Goal: Task Accomplishment & Management: Use online tool/utility

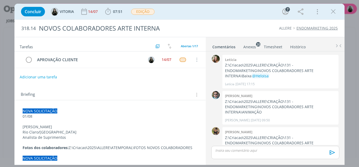
scroll to position [134, 0]
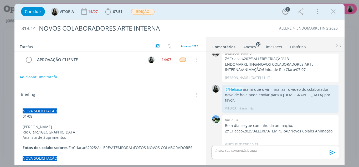
click at [334, 12] on icon "dialog" at bounding box center [334, 12] width 8 height 8
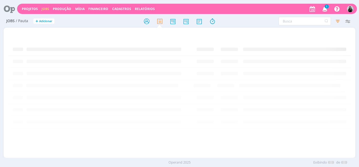
click at [325, 9] on div "Projetos Jobs Produção Mídia Financeiro Cadastros Relatórios 1 Notificações Cen…" at bounding box center [179, 83] width 359 height 167
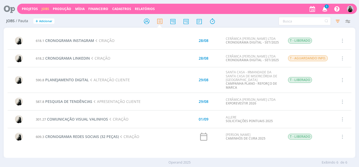
click at [325, 9] on icon "button" at bounding box center [325, 8] width 9 height 9
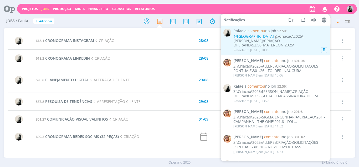
click at [307, 42] on div "@VITORIA Z:\Criacao\2025\CARMELO FIOR\CRIAÇÃO OPERAND\52.50_MATERCON 2025\..." at bounding box center [281, 40] width 94 height 13
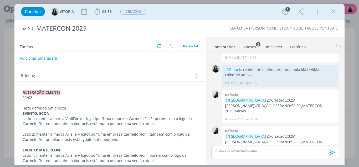
scroll to position [26, 0]
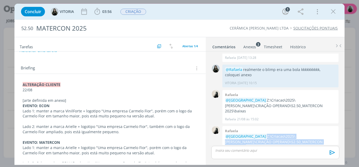
drag, startPoint x: 244, startPoint y: 126, endPoint x: 302, endPoint y: 132, distance: 57.8
click at [302, 133] on p "@VITORIA Z:\Criacao\2025\CARMELO FIOR\CRIAÇÃO OPERAND\52.50_MATERCON 2025\baixas" at bounding box center [280, 141] width 111 height 16
copy p "Z:\Criacao\2025\CARMELO FIOR\CRIAÇÃO OPERAND\52.50_MATERCON 2025\baixas"
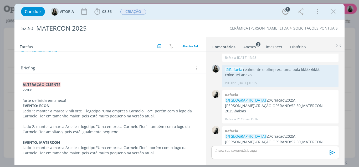
click at [1, 92] on div "Concluir VITORIA 03:56 Iniciar Apontar Data * 26/08/2025 Horas * 00:00 Tarefa S…" at bounding box center [179, 83] width 359 height 167
click at [324, 151] on img "dialog" at bounding box center [325, 155] width 8 height 8
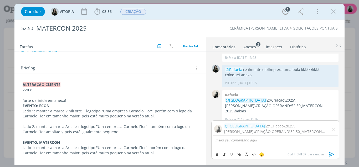
scroll to position [55, 0]
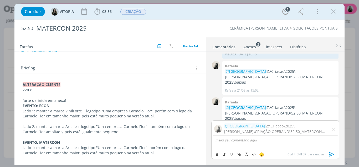
click at [258, 153] on button "🙂" at bounding box center [261, 154] width 7 height 6
click at [261, 154] on span "🙂" at bounding box center [261, 153] width 5 height 5
click at [263, 154] on span "🙂" at bounding box center [261, 153] width 5 height 5
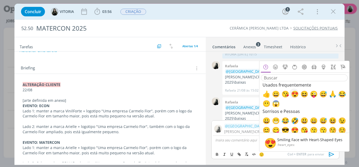
click at [296, 95] on span "😍" at bounding box center [294, 93] width 6 height 6
click at [244, 139] on p "﻿ 😍 ﻿ ﻿ 😍 ﻿" at bounding box center [275, 139] width 119 height 5
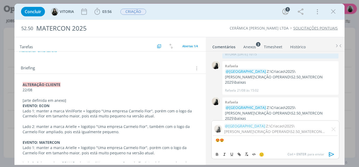
click at [334, 154] on icon "dialog" at bounding box center [331, 154] width 5 height 4
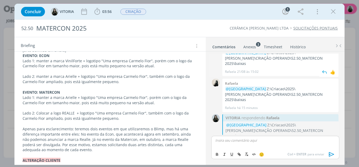
scroll to position [105, 0]
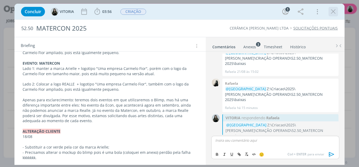
click at [333, 11] on icon "dialog" at bounding box center [334, 12] width 8 height 8
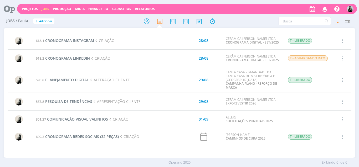
click at [27, 12] on div "Projetos Jobs Produção Mídia Financeiro Cadastros Relatórios Notificações Rafae…" at bounding box center [187, 9] width 340 height 10
click at [26, 9] on link "Projetos" at bounding box center [30, 9] width 16 height 4
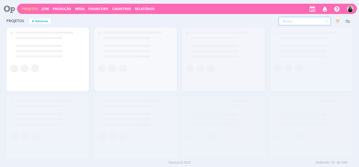
click at [289, 20] on input "text" at bounding box center [305, 21] width 52 height 8
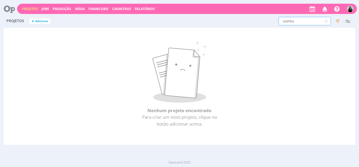
type input "vizinho"
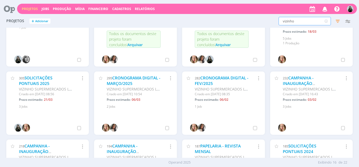
scroll to position [105, 0]
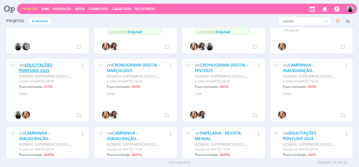
click at [38, 69] on link "SOLICITAÇÕES PONTUAIS 2025" at bounding box center [35, 67] width 33 height 11
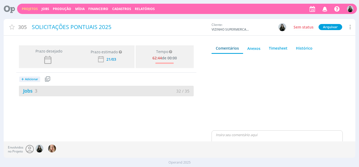
click at [31, 95] on div "Jobs 3 32 / 35" at bounding box center [106, 91] width 175 height 11
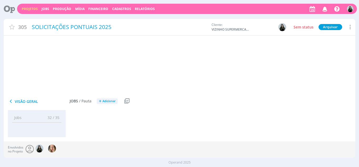
click at [27, 90] on link "Jobs 3" at bounding box center [28, 90] width 18 height 6
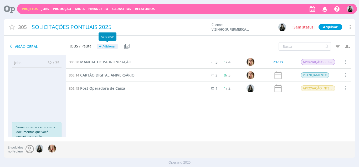
click at [104, 45] on span "Adicionar" at bounding box center [109, 46] width 13 height 3
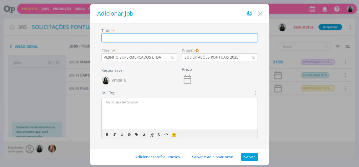
click at [146, 41] on input "dialog" at bounding box center [180, 37] width 157 height 9
type input "NOVO MERCADO (antigo QualyMais)"
click at [248, 159] on button "Salvar" at bounding box center [250, 156] width 18 height 7
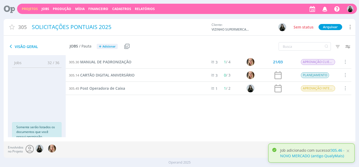
scroll to position [8, 0]
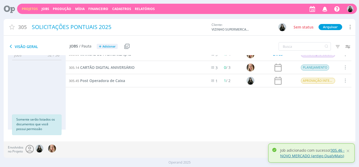
click at [322, 158] on link "305.46 - NOVO MERCADO (antigo QualyMais)" at bounding box center [313, 152] width 64 height 11
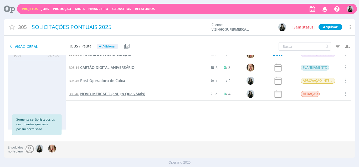
click at [129, 94] on span "NOVO MERCADO (antigo QualyMais)" at bounding box center [112, 93] width 65 height 5
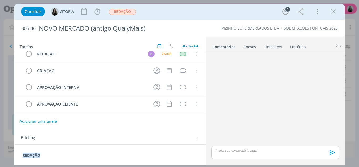
click at [327, 11] on div "Concluir VITORIA Iniciar Apontar Data * 26/08/2025 Horas * 00:00 Tarefa Selecio…" at bounding box center [179, 11] width 323 height 13
click at [330, 12] on icon "dialog" at bounding box center [334, 12] width 8 height 8
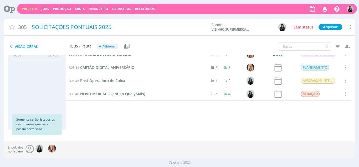
click at [324, 10] on icon "button" at bounding box center [325, 8] width 9 height 9
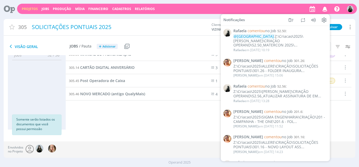
click at [118, 130] on div "Jobs 32 / 36 Propostas 0 / 0 Produção 0 / 0 Mídia 0 / 0 Financeiro 0 / 0 Soment…" at bounding box center [182, 96] width 348 height 82
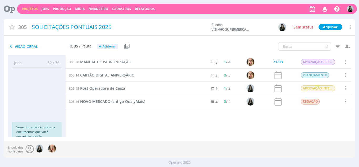
click at [31, 10] on link "Projetos" at bounding box center [30, 9] width 16 height 4
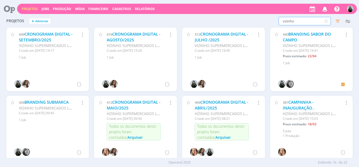
click at [292, 22] on input "vizinho" at bounding box center [305, 21] width 52 height 8
type input "carmelo"
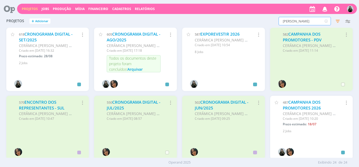
click at [259, 34] on icon "button" at bounding box center [259, 34] width 6 height 6
click at [215, 72] on div "587 EXPOREVESTIR 2026 CERÂMICA CARMELO FIOR LTDA Criado em 25/06 às 10:54 Selec…" at bounding box center [223, 59] width 83 height 63
click at [213, 35] on link "EXPOREVESTIR 2026" at bounding box center [220, 34] width 39 height 6
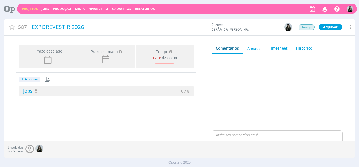
click at [352, 29] on icon at bounding box center [350, 26] width 6 height 7
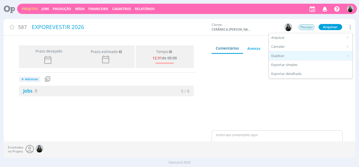
click at [302, 58] on div "Duplicar" at bounding box center [311, 55] width 84 height 9
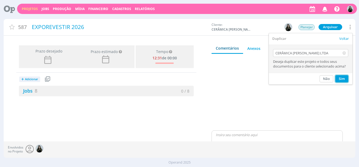
click at [341, 79] on button "Sim" at bounding box center [342, 78] width 13 height 7
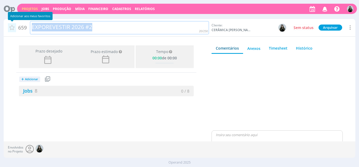
drag, startPoint x: 94, startPoint y: 24, endPoint x: 14, endPoint y: 24, distance: 79.7
click at [14, 24] on div "659 EXPOREVESTIR 2026 #2" at bounding box center [107, 27] width 206 height 13
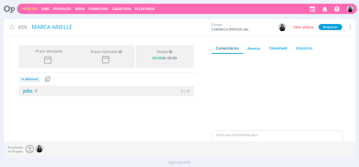
drag, startPoint x: 55, startPoint y: 100, endPoint x: 45, endPoint y: 96, distance: 10.8
click at [52, 99] on div "Prazo desejado Prazo estimado Prazo estimado é a maior data dentre todos os job…" at bounding box center [107, 95] width 206 height 105
click at [28, 90] on link "Jobs 8" at bounding box center [28, 90] width 18 height 6
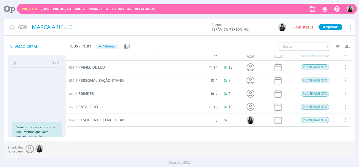
scroll to position [34, 0]
click at [343, 121] on span at bounding box center [346, 119] width 6 height 7
click at [316, 99] on div "Cancelar" at bounding box center [332, 102] width 52 height 8
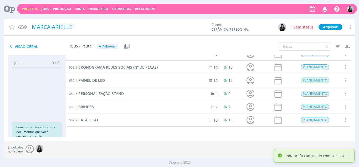
scroll to position [0, 0]
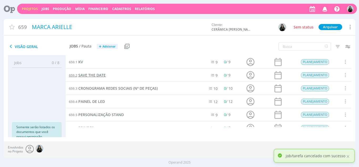
click at [94, 73] on span "SAVE THE DATE" at bounding box center [91, 74] width 27 height 5
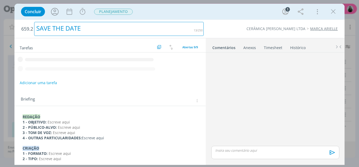
click at [57, 27] on div "SAVE THE DATE" at bounding box center [119, 29] width 170 height 14
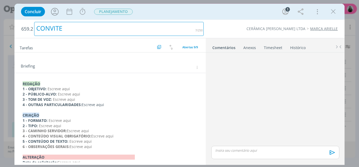
scroll to position [82, 0]
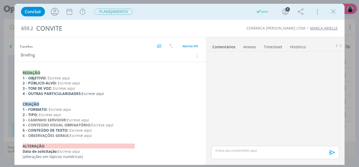
drag, startPoint x: 111, startPoint y: 94, endPoint x: 17, endPoint y: 73, distance: 95.9
click at [17, 73] on div "REDAÇÃO 1 - OBJETIVO: Escreve aqui 2 - PÚBLICO-ALVO: Escreve aqui 3 - TOM DE VO…" at bounding box center [110, 112] width 192 height 101
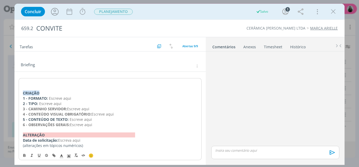
scroll to position [73, 0]
click at [24, 92] on strong "CRIAÇÃO" at bounding box center [31, 92] width 17 height 5
drag, startPoint x: 78, startPoint y: 98, endPoint x: 49, endPoint y: 98, distance: 28.7
click at [49, 98] on p "1 - FORMATO: Escreve aqui" at bounding box center [110, 98] width 175 height 5
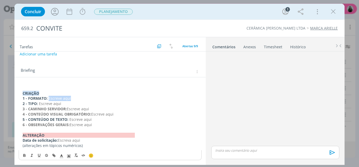
scroll to position [67, 0]
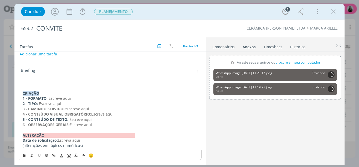
click at [90, 122] on p "6 - OBSERVAÇÕES GERAIS: Escreve aqui" at bounding box center [111, 124] width 176 height 5
drag, startPoint x: 102, startPoint y: 125, endPoint x: 85, endPoint y: 123, distance: 16.9
click at [98, 124] on p "6 - OBSERVAÇÕES GERAIS: Escreve aqui" at bounding box center [111, 124] width 176 height 5
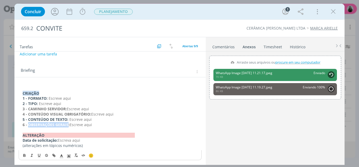
drag, startPoint x: 67, startPoint y: 123, endPoint x: 26, endPoint y: 123, distance: 41.1
click at [28, 123] on strong "6 - OBSERVAÇÕES GERAIS:" at bounding box center [46, 124] width 47 height 5
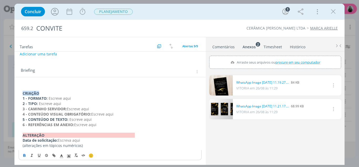
drag, startPoint x: 77, startPoint y: 125, endPoint x: 73, endPoint y: 126, distance: 4.3
click at [73, 126] on p "6 - REFERÊNCIAS EM ANEXO: Escreve aqui" at bounding box center [111, 124] width 176 height 5
drag, startPoint x: 124, startPoint y: 127, endPoint x: 74, endPoint y: 127, distance: 49.7
click at [74, 127] on p "6 - REFERÊNCIAS EM ANEXO (enviadas pelo cliente)" at bounding box center [111, 124] width 176 height 5
click at [26, 154] on icon "dialog" at bounding box center [24, 155] width 4 height 4
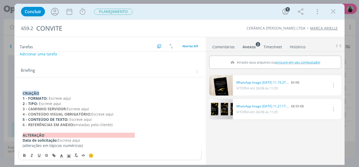
click at [130, 126] on p "6 - REFERÊNCIAS EM ANEXO (enviadas pelo cliente)" at bounding box center [111, 124] width 176 height 5
drag, startPoint x: 51, startPoint y: 94, endPoint x: 48, endPoint y: 99, distance: 4.8
click at [48, 99] on p "1 - FORMATO: Escreve aqui" at bounding box center [111, 98] width 176 height 5
click at [73, 101] on p "1 - FORMATO: Digital (1350px X 1080px)" at bounding box center [111, 98] width 176 height 5
drag, startPoint x: 67, startPoint y: 104, endPoint x: 38, endPoint y: 105, distance: 28.5
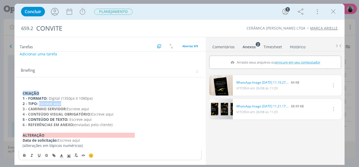
click at [38, 105] on p "2 - TIPO: Escreve aqui" at bounding box center [111, 103] width 176 height 5
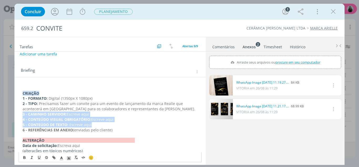
drag, startPoint x: 20, startPoint y: 116, endPoint x: 120, endPoint y: 124, distance: 100.1
click at [120, 124] on div "CRIAÇÃO 1 - FORMATO: Digital (1350px X 1080px) 2 - TIPO: Precisamos fazer um co…" at bounding box center [110, 119] width 183 height 72
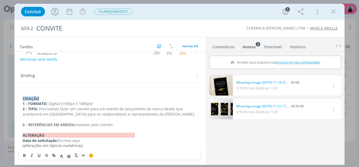
scroll to position [62, 0]
click at [27, 123] on strong "6 - REFERÊNCIAS EM ANEXO" at bounding box center [48, 124] width 51 height 5
click at [28, 109] on strong "2 - TIPO:" at bounding box center [30, 108] width 15 height 5
click at [87, 105] on p "1 - FORMATO: Digital (1350px X 108" at bounding box center [111, 103] width 176 height 5
click at [28, 103] on strong "1 - FORMATO:" at bounding box center [35, 103] width 25 height 5
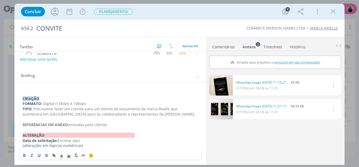
click at [128, 115] on span "Precisamos fazer um convite para um evento de lançamento da marca Realle que ac…" at bounding box center [109, 111] width 173 height 10
click at [136, 112] on p "TIPO: Precisamos fazer um convite para um evento de lançamento da marca Realle …" at bounding box center [111, 111] width 176 height 11
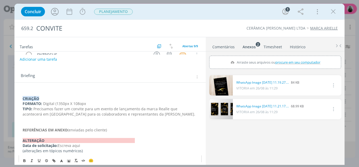
scroll to position [67, 0]
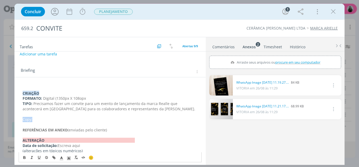
drag, startPoint x: 30, startPoint y: 118, endPoint x: 23, endPoint y: 118, distance: 7.1
click at [23, 118] on p "Copy:" at bounding box center [111, 119] width 176 height 5
drag, startPoint x: 22, startPoint y: 157, endPoint x: 33, endPoint y: 130, distance: 29.4
click at [22, 157] on button "dialog" at bounding box center [24, 157] width 7 height 6
click at [37, 115] on p "dialog" at bounding box center [111, 113] width 176 height 5
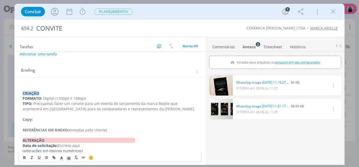
click at [38, 119] on p "Copy:" at bounding box center [111, 119] width 176 height 5
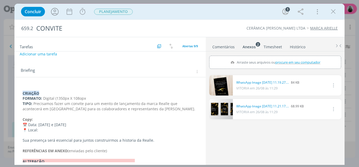
scroll to position [93, 0]
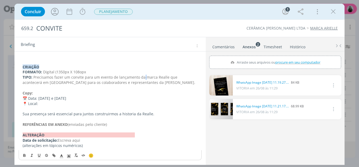
click at [143, 79] on span "Precisamos fazer um convite para um evento de lançamento da marca Realle que ac…" at bounding box center [109, 79] width 173 height 10
click at [145, 82] on p "TIPO: Precisamos fazer um convite para um evento de lançamento da marca Realle …" at bounding box center [111, 79] width 176 height 11
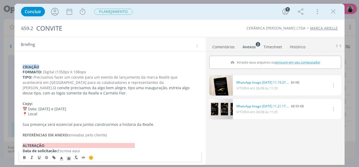
drag, startPoint x: 130, startPoint y: 82, endPoint x: 139, endPoint y: 84, distance: 8.7
click at [130, 81] on span "Precisamos fazer um convite para um evento de lançamento da marca Realle que ac…" at bounding box center [101, 82] width 156 height 16
drag, startPoint x: 36, startPoint y: 87, endPoint x: 114, endPoint y: 88, distance: 78.7
click at [114, 88] on p "TIPO: Precisamos fazer um convite para um evento de lançamento da marca Realle …" at bounding box center [111, 84] width 176 height 21
click at [132, 87] on p "TIPO: Precisamos fazer um convite para um evento de lançamento da marca Realle …" at bounding box center [111, 84] width 176 height 21
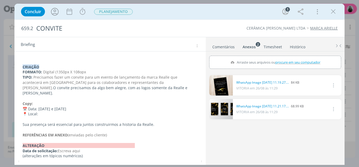
click at [43, 111] on p "📍 Local:" at bounding box center [111, 113] width 176 height 5
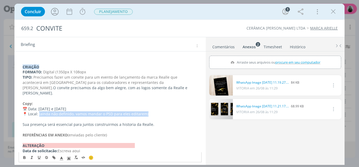
drag, startPoint x: 151, startPoint y: 108, endPoint x: 40, endPoint y: 111, distance: 111.3
click at [40, 111] on p "📍 Local: (ainda não definido, vamos mandar o PSD para eles editarem)" at bounding box center [111, 113] width 176 height 5
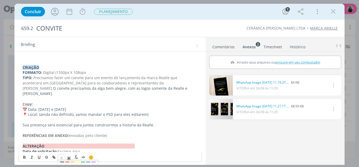
click at [59, 157] on span "dialog" at bounding box center [61, 157] width 7 height 6
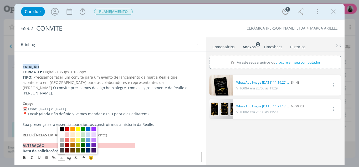
click at [66, 130] on span "dialog" at bounding box center [67, 129] width 4 height 4
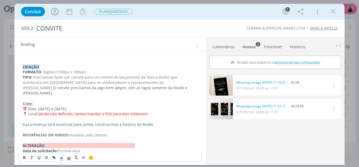
click at [67, 116] on p "dialog" at bounding box center [111, 118] width 176 height 5
click at [28, 111] on p "📍 Local: (ainda não definido, vamos mandar o PSD para eles editarem)" at bounding box center [111, 113] width 176 height 5
click at [28, 106] on p "📅 Data: 09 e 10 de Outubro de 2025" at bounding box center [111, 108] width 176 height 5
click at [83, 106] on p "Data: 09 e 10 de Outubro de 2025" at bounding box center [111, 108] width 176 height 5
click at [40, 106] on p "Data: 09 e 10 de Outubro de 2025" at bounding box center [111, 108] width 176 height 5
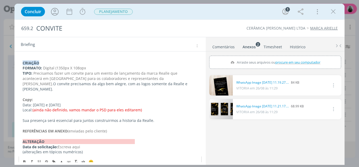
scroll to position [98, 0]
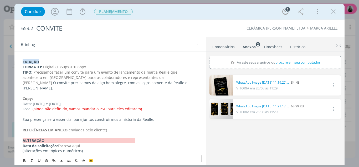
click at [70, 122] on p "dialog" at bounding box center [111, 124] width 176 height 5
click at [52, 96] on p "Copy:" at bounding box center [111, 98] width 176 height 5
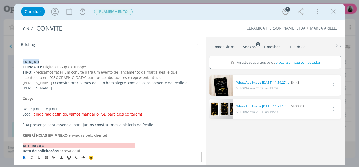
click at [22, 103] on div "CRIAÇÃO FORMATO: Digital (1350px X 108opx TIPO: Precisamos fazer um convite par…" at bounding box center [110, 106] width 183 height 108
click at [23, 122] on p "Sua presença será essencial para juntos construirmos a historia da Realle." at bounding box center [111, 124] width 176 height 5
click at [46, 122] on p "Sua presença será essencial para juntos construirmos a historia da Realle." at bounding box center [111, 124] width 176 height 5
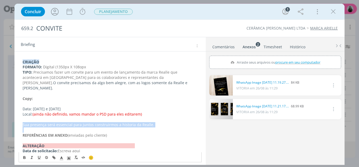
click at [46, 122] on p "Sua presença será essencial para juntos construirmos a historia da Realle." at bounding box center [111, 124] width 176 height 5
copy p "Sua presença será essencial para juntos construirmos a historia da Realle."
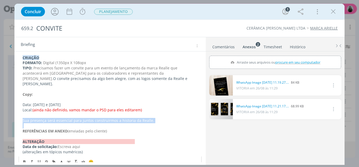
scroll to position [104, 0]
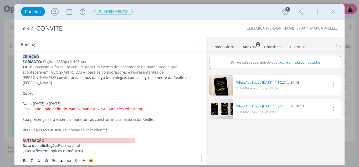
click at [51, 91] on p "Copy:" at bounding box center [111, 93] width 176 height 5
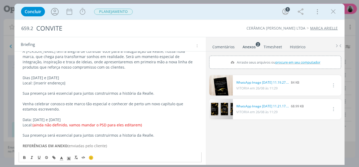
scroll to position [163, 0]
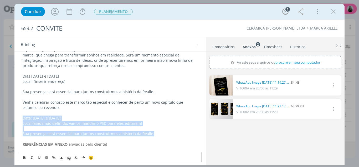
drag, startPoint x: 23, startPoint y: 111, endPoint x: 153, endPoint y: 130, distance: 131.6
click at [153, 130] on div "CRIAÇÃO FORMATO: Digital (1350px X 108opx TIPO: Precisamos fazer um convite par…" at bounding box center [110, 79] width 183 height 182
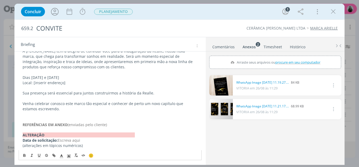
scroll to position [156, 0]
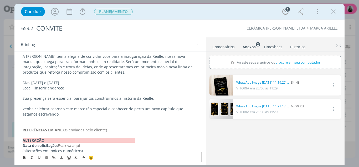
click at [97, 148] on div "CRIAÇÃO FORMATO: Digital (1350px X 108opx TIPO: Precisamos fazer um convite par…" at bounding box center [110, 74] width 183 height 161
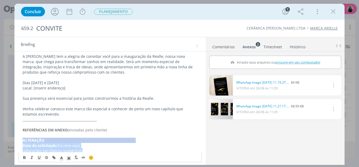
drag, startPoint x: 47, startPoint y: 139, endPoint x: 17, endPoint y: 133, distance: 30.5
click at [17, 133] on div "CRIAÇÃO FORMATO: Digital (1350px X 108opx TIPO: Precisamos fazer um convite par…" at bounding box center [110, 77] width 192 height 179
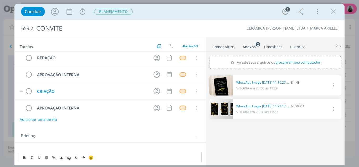
scroll to position [0, 0]
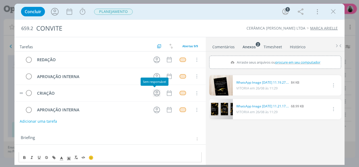
click at [154, 94] on icon "dialog" at bounding box center [157, 93] width 8 height 8
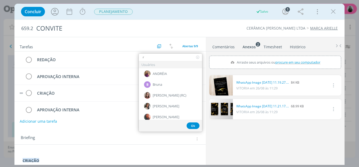
type input "ra"
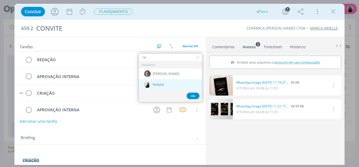
click at [159, 86] on span "Rafaela" at bounding box center [158, 84] width 11 height 4
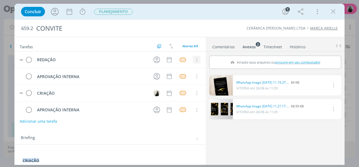
click at [194, 61] on icon "dialog" at bounding box center [197, 59] width 6 height 5
click at [190, 66] on link "Cancelar" at bounding box center [180, 68] width 42 height 8
click at [194, 76] on icon "dialog" at bounding box center [197, 76] width 6 height 5
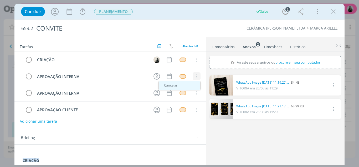
click at [193, 85] on link "Cancelar" at bounding box center [180, 85] width 42 height 8
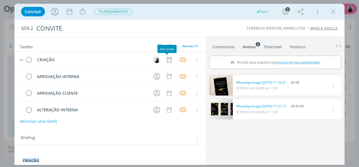
click at [167, 61] on icon "dialog" at bounding box center [169, 60] width 5 height 6
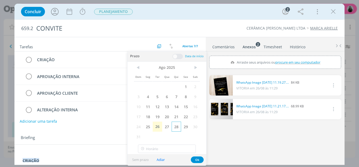
click at [178, 126] on span "28" at bounding box center [176, 126] width 9 height 10
click at [193, 160] on button "Ok" at bounding box center [197, 159] width 13 height 7
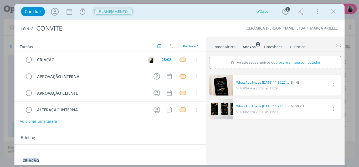
click at [109, 12] on span "PLANEJAMENTO" at bounding box center [113, 12] width 39 height 6
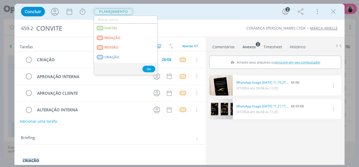
click at [116, 22] on input "dialog" at bounding box center [125, 19] width 63 height 7
click at [120, 57] on link "CRIAÇÃO" at bounding box center [125, 57] width 63 height 10
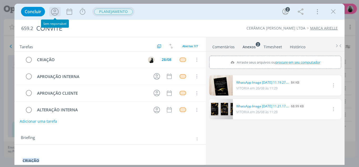
click at [54, 14] on icon "dialog" at bounding box center [55, 12] width 10 height 10
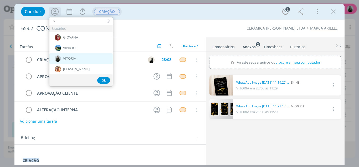
type input "v"
click at [74, 60] on span "VITORIA" at bounding box center [69, 58] width 13 height 4
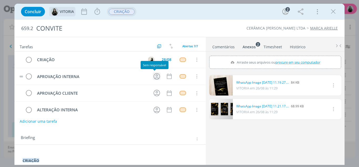
click at [153, 76] on icon "dialog" at bounding box center [157, 76] width 8 height 8
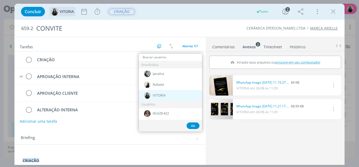
click at [162, 93] on span "VITORIA" at bounding box center [159, 95] width 13 height 4
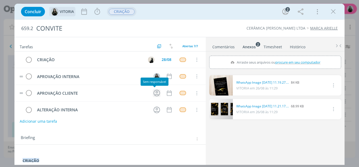
click at [153, 95] on icon "dialog" at bounding box center [157, 93] width 8 height 8
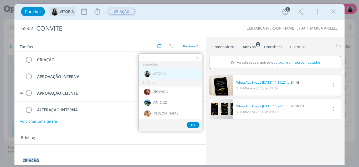
type input "v"
click at [158, 73] on span "VITORIA" at bounding box center [159, 74] width 13 height 4
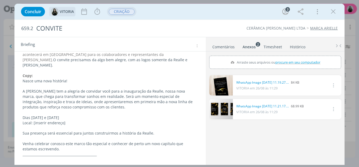
scroll to position [130, 0]
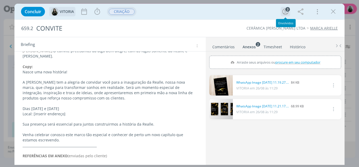
click at [285, 10] on icon "dialog" at bounding box center [286, 11] width 6 height 6
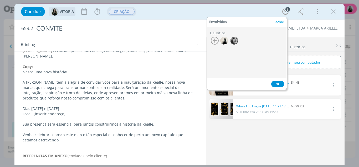
click at [182, 19] on div "Concluir VITORIA Iniciar Apontar Data * 26/08/2025 Horas * 00:00 Tarefa Selecio…" at bounding box center [179, 12] width 331 height 16
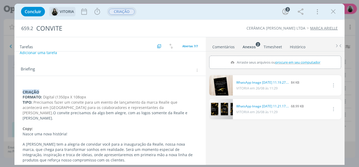
scroll to position [0, 0]
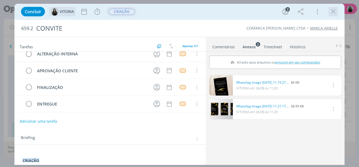
click at [333, 12] on icon "dialog" at bounding box center [334, 12] width 8 height 8
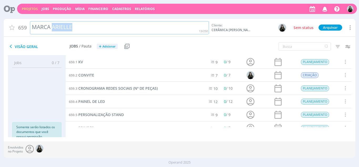
drag, startPoint x: 79, startPoint y: 24, endPoint x: 53, endPoint y: 29, distance: 27.3
click at [53, 29] on div "MARCA ARIELLE" at bounding box center [119, 27] width 179 height 13
drag, startPoint x: 186, startPoint y: 114, endPoint x: 182, endPoint y: 113, distance: 4.6
click at [186, 114] on div "659.5 PERSONALIZAÇÃO STAND" at bounding box center [134, 114] width 136 height 13
click at [88, 75] on span "CONVITE" at bounding box center [86, 74] width 16 height 5
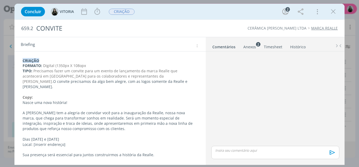
scroll to position [125, 0]
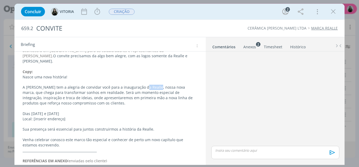
drag, startPoint x: 141, startPoint y: 83, endPoint x: 152, endPoint y: 82, distance: 11.3
click at [152, 84] on p "A Carmelo Fior tem a alegria de convidar você para a inauguração da Realle, nos…" at bounding box center [111, 94] width 176 height 21
click at [26, 156] on icon "dialog" at bounding box center [24, 157] width 4 height 4
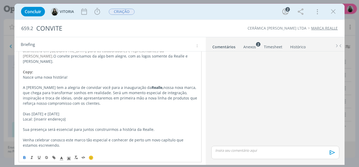
click at [142, 95] on p "A Carmelo Fior tem a alegria de convidar você para a inauguração da Realle, nos…" at bounding box center [110, 95] width 175 height 21
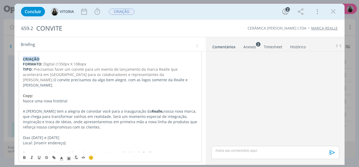
scroll to position [109, 0]
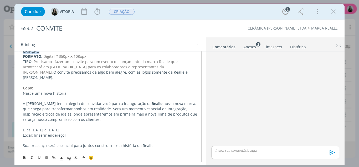
click at [126, 80] on p "dialog" at bounding box center [110, 82] width 175 height 5
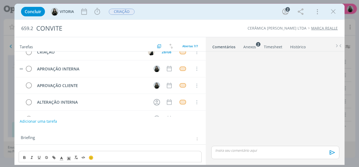
scroll to position [0, 0]
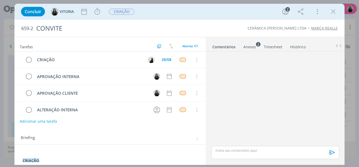
drag, startPoint x: 336, startPoint y: 12, endPoint x: 222, endPoint y: 69, distance: 127.3
click at [336, 12] on icon "dialog" at bounding box center [334, 12] width 8 height 8
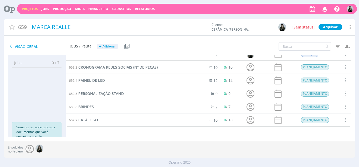
scroll to position [21, 0]
click at [97, 120] on span "CATÁLOGO" at bounding box center [88, 119] width 20 height 5
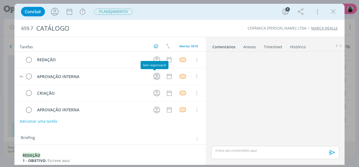
click at [154, 77] on icon "dialog" at bounding box center [157, 76] width 8 height 8
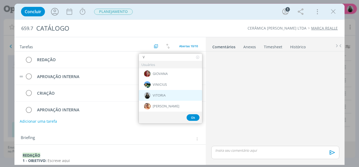
type input "V"
click at [161, 92] on div "VITORIA" at bounding box center [170, 95] width 63 height 11
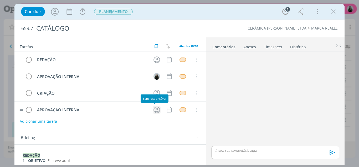
click at [154, 111] on icon "dialog" at bounding box center [157, 110] width 8 height 8
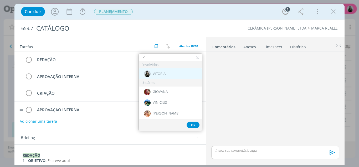
type input "V"
click at [157, 74] on span "VITORIA" at bounding box center [159, 74] width 13 height 4
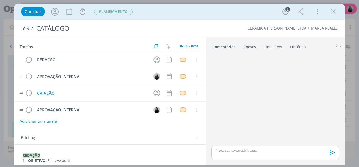
scroll to position [106, 0]
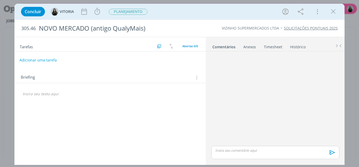
click at [45, 62] on button "Adicionar uma tarefa" at bounding box center [37, 60] width 37 height 9
click at [65, 61] on input "dialog" at bounding box center [75, 59] width 104 height 7
type input "REDAÇÃO"
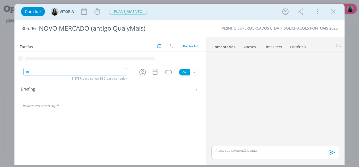
type input "R"
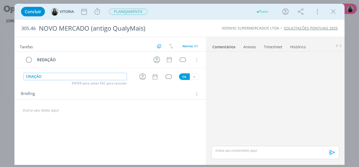
type input "CRIAÇÃO"
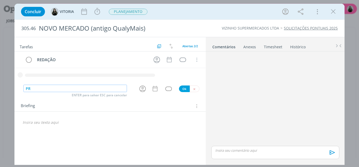
type input "P"
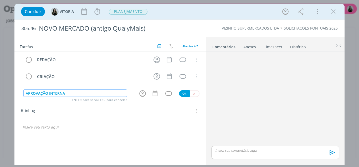
type input "APROVAÇÃO INTERNA"
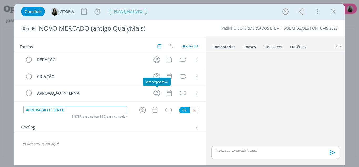
type input "APROVAÇÃO CLIENTE"
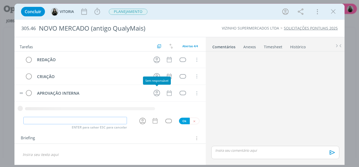
scroll to position [1, 0]
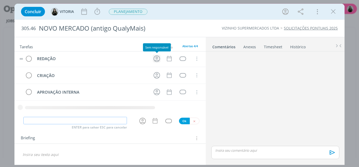
click at [157, 57] on icon "dialog" at bounding box center [157, 58] width 7 height 7
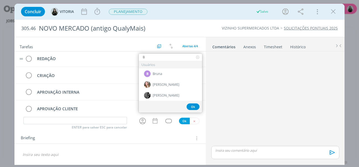
scroll to position [0, 0]
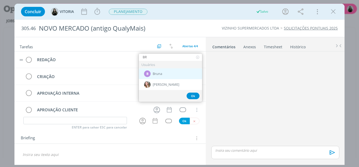
type input "BR"
click at [155, 73] on span "Bruna" at bounding box center [157, 74] width 9 height 4
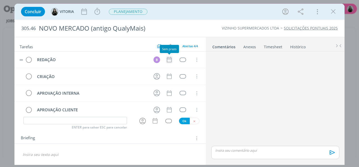
click at [172, 59] on icon "dialog" at bounding box center [169, 59] width 7 height 7
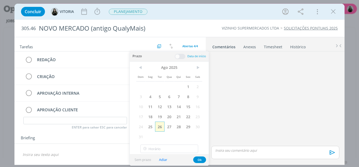
click at [161, 126] on span "26" at bounding box center [159, 126] width 9 height 10
click at [196, 157] on button "Ok" at bounding box center [199, 159] width 13 height 7
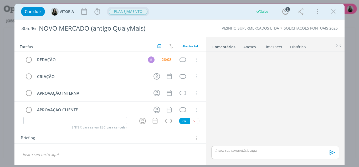
click at [132, 14] on span "PLANEJAMENTO" at bounding box center [128, 12] width 39 height 6
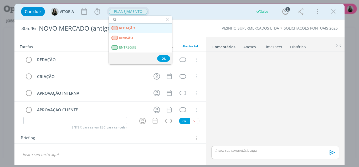
type input "RE"
click at [134, 26] on span "REDAÇÃO" at bounding box center [127, 28] width 16 height 4
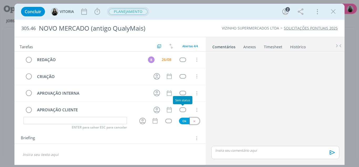
click at [193, 120] on button "dialog" at bounding box center [195, 120] width 10 height 7
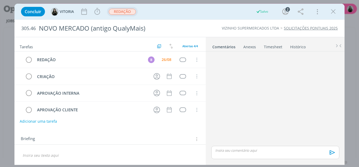
click at [92, 151] on div "dialog" at bounding box center [110, 155] width 183 height 9
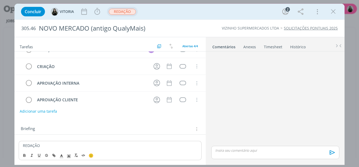
click at [38, 144] on p "REDAÇÃO" at bounding box center [110, 145] width 175 height 5
click at [21, 156] on button "dialog" at bounding box center [24, 155] width 7 height 6
click at [67, 157] on icon "dialog" at bounding box center [69, 155] width 5 height 5
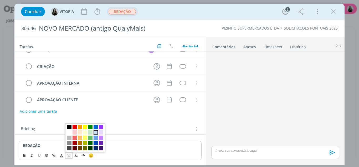
click at [94, 133] on span "dialog" at bounding box center [96, 132] width 4 height 4
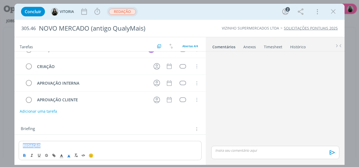
click at [56, 142] on div "REDAÇÃO" at bounding box center [110, 145] width 183 height 9
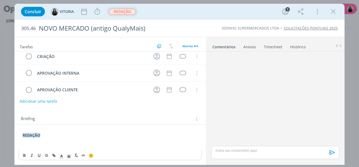
click at [45, 150] on div "REDAÇÃO" at bounding box center [110, 140] width 183 height 19
click at [101, 142] on p "dialog" at bounding box center [111, 140] width 176 height 5
click at [103, 142] on p "dialog" at bounding box center [111, 140] width 176 height 5
click at [104, 145] on p "O dono do vizinho abrirá uma nova rede" at bounding box center [111, 145] width 176 height 5
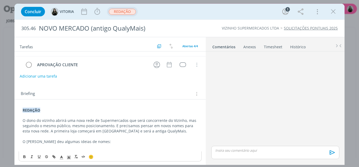
scroll to position [46, 0]
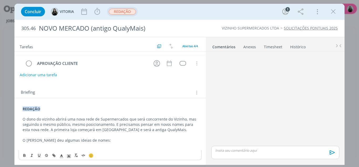
click at [37, 146] on p "dialog" at bounding box center [111, 145] width 176 height 5
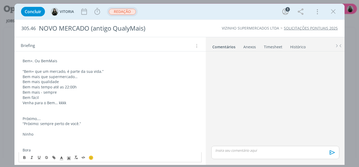
scroll to position [172, 0]
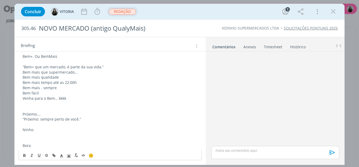
click at [45, 132] on p "Ninho" at bounding box center [111, 129] width 176 height 5
click at [21, 136] on div "REDAÇÃO O dono do vizinho abrirá uma nova rede de Supermercados que será concor…" at bounding box center [110, 64] width 183 height 171
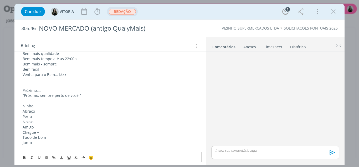
scroll to position [203, 0]
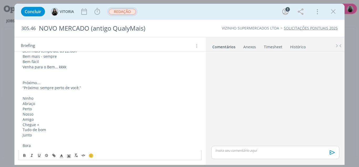
click at [24, 141] on p "dialog" at bounding box center [111, 139] width 176 height 5
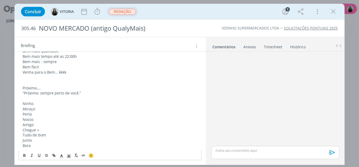
scroll to position [198, 0]
click at [29, 143] on p "Bora" at bounding box center [111, 145] width 176 height 5
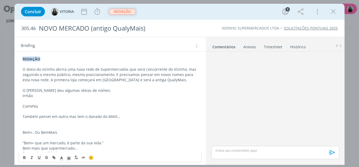
scroll to position [93, 0]
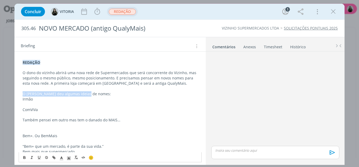
drag, startPoint x: 24, startPoint y: 94, endPoint x: 121, endPoint y: 94, distance: 96.6
click at [121, 94] on div "REDAÇÃO O dono do vizinho abrirá uma nova rede de Supermercados que será concor…" at bounding box center [110, 156] width 183 height 197
click at [27, 157] on button "dialog" at bounding box center [24, 157] width 7 height 6
click at [20, 102] on div "REDAÇÃO O dono do vizinho abrirá uma nova rede de Supermercados que será concor…" at bounding box center [110, 156] width 183 height 197
click at [20, 99] on div "REDAÇÃO O dono do vizinho abrirá uma nova rede de Supermercados que será concor…" at bounding box center [110, 156] width 183 height 197
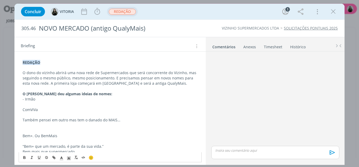
click at [25, 111] on p "ComViVa" at bounding box center [111, 109] width 176 height 5
click at [22, 109] on div "REDAÇÃO O dono do vizinho abrirá uma nova rede de Supermercados que será concor…" at bounding box center [110, 156] width 183 height 197
click at [25, 106] on p "dialog" at bounding box center [111, 104] width 176 height 5
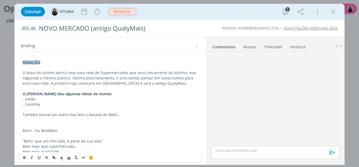
click at [23, 110] on p "dialog" at bounding box center [111, 109] width 176 height 5
click at [22, 113] on div "REDAÇÃO O dono do vizinho abrirá uma nova rede de Supermercados que será concor…" at bounding box center [110, 154] width 183 height 192
drag, startPoint x: 21, startPoint y: 116, endPoint x: 123, endPoint y: 112, distance: 102.2
click at [123, 112] on div "REDAÇÃO O dono do vizinho abrirá uma nova rede de Supermercados que será concor…" at bounding box center [110, 154] width 183 height 192
drag, startPoint x: 122, startPoint y: 115, endPoint x: 16, endPoint y: 108, distance: 105.7
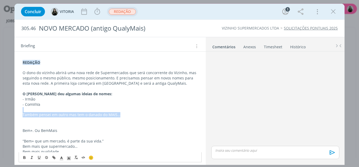
click at [16, 108] on div "REDAÇÃO O dono do vizinho abrirá uma nova rede de Supermercados que será concor…" at bounding box center [110, 157] width 192 height 211
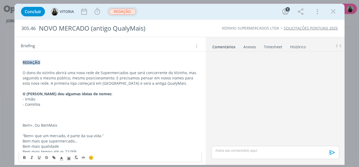
click at [23, 123] on p "Bem+. Ou BemMais" at bounding box center [111, 124] width 176 height 5
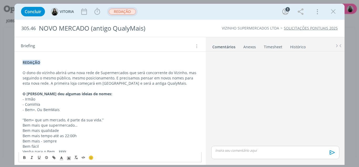
click at [22, 120] on div "REDAÇÃO O dono do vizinho abrirá uma nova rede de Supermercados que será concor…" at bounding box center [110, 143] width 183 height 171
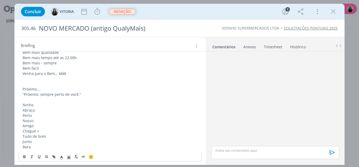
scroll to position [167, 0]
click at [22, 87] on div "REDAÇÃO O dono do vizinho abrirá uma nova rede de Supermercados que será concor…" at bounding box center [110, 67] width 183 height 166
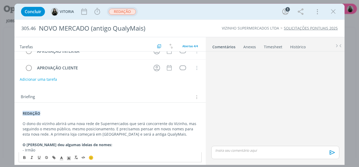
scroll to position [0, 0]
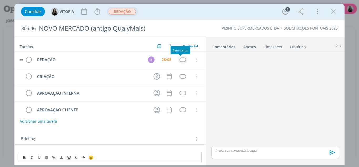
click at [180, 59] on div "dialog" at bounding box center [183, 59] width 7 height 4
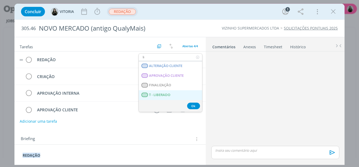
type input "li"
click at [164, 95] on span "T - LIBERADO" at bounding box center [159, 95] width 21 height 4
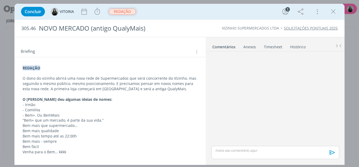
scroll to position [78, 0]
